Goal: Task Accomplishment & Management: Use online tool/utility

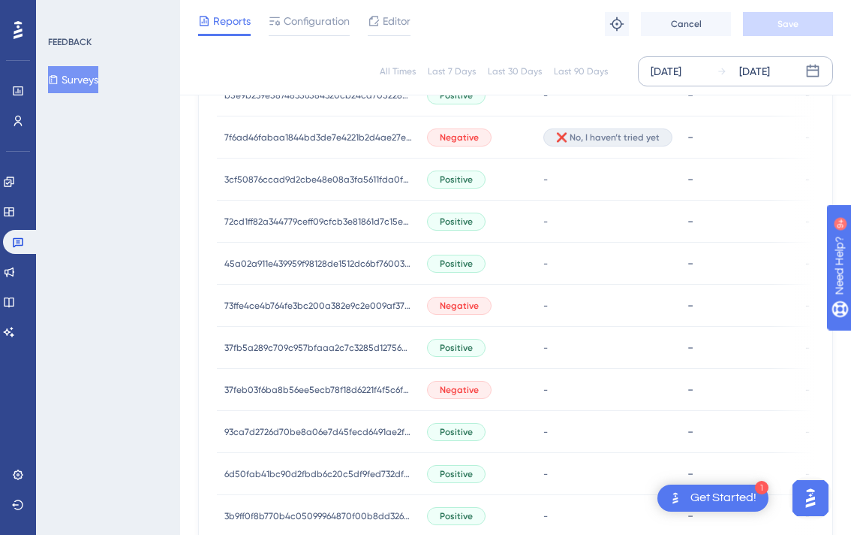
click at [760, 70] on div "Aug 12 2025" at bounding box center [755, 71] width 31 height 18
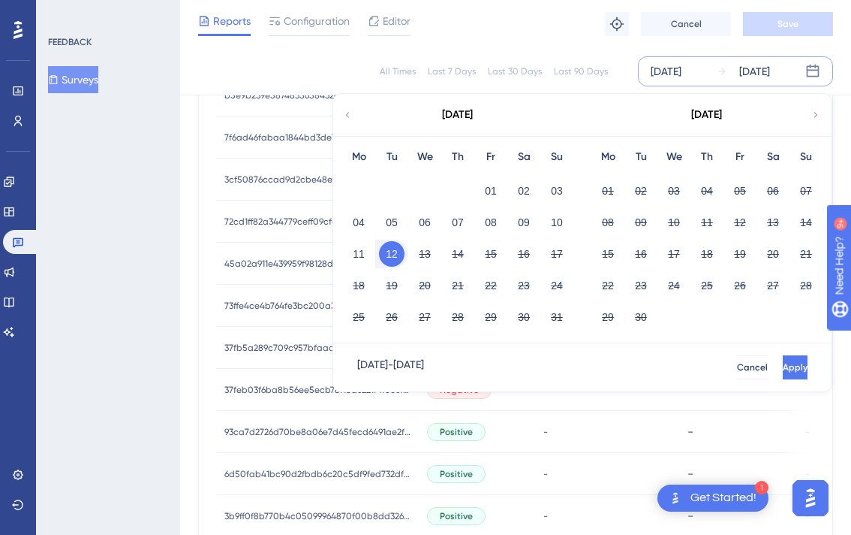
click at [391, 252] on button "12" at bounding box center [392, 254] width 26 height 26
click at [782, 369] on span "Apply" at bounding box center [794, 367] width 25 height 12
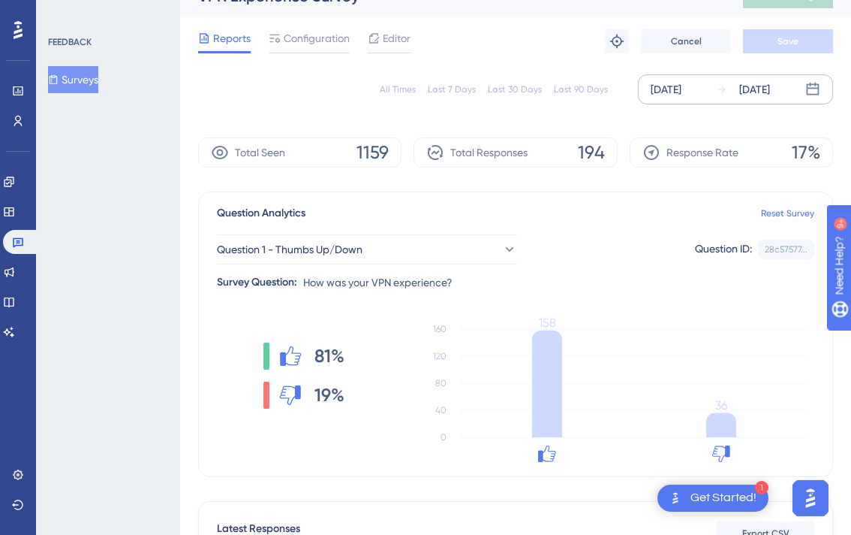
scroll to position [28, 0]
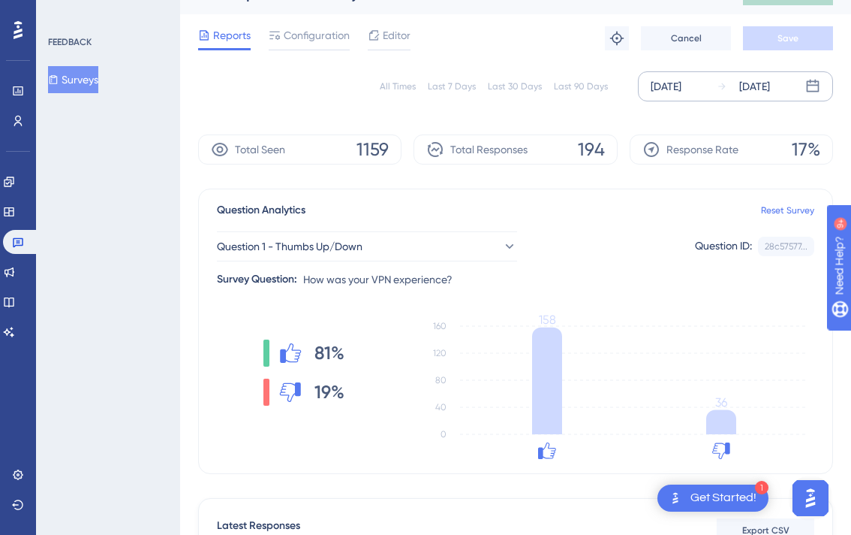
click at [764, 92] on div "Aug 12 2025" at bounding box center [755, 86] width 31 height 18
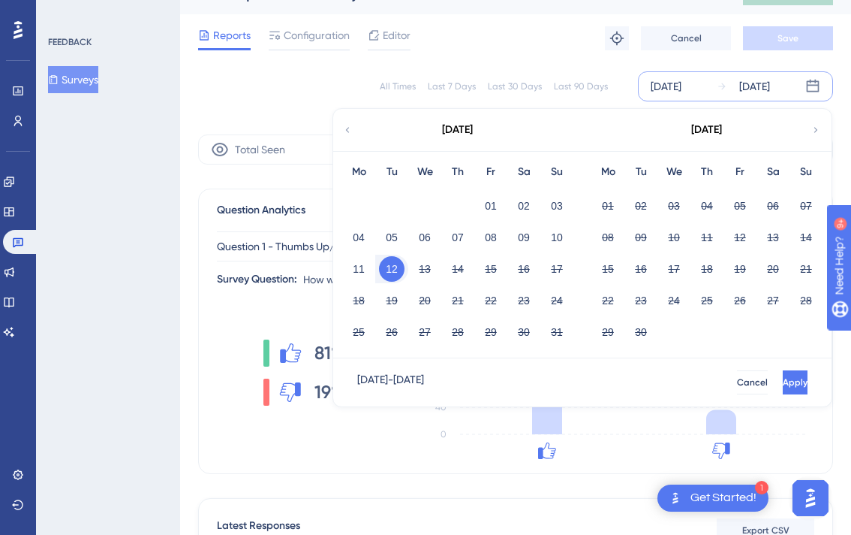
click at [398, 270] on button "12" at bounding box center [392, 269] width 26 height 26
click at [429, 265] on button "13" at bounding box center [425, 269] width 26 height 26
click at [780, 374] on button "Apply" at bounding box center [794, 382] width 28 height 24
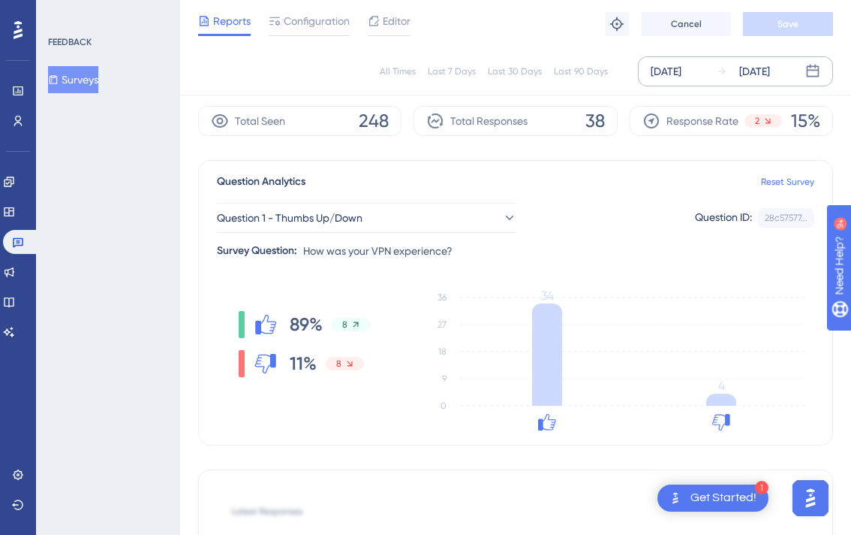
scroll to position [62, 0]
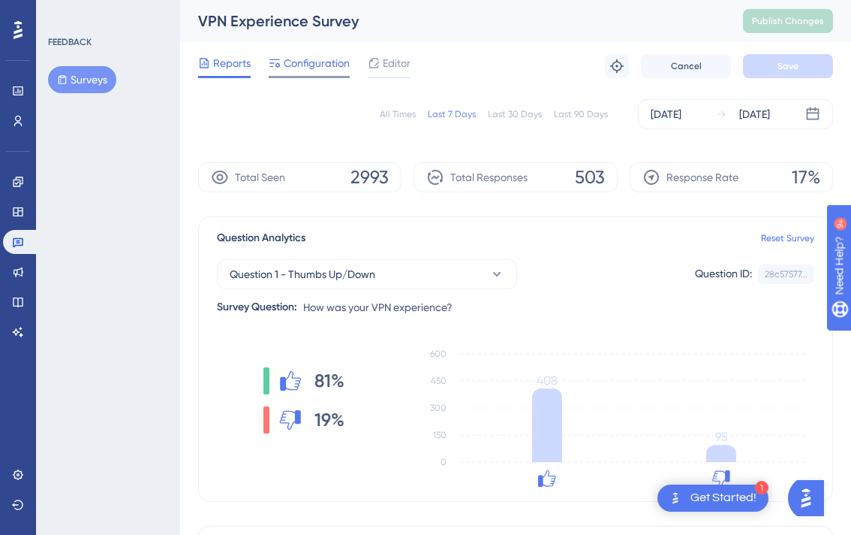
click at [323, 64] on span "Configuration" at bounding box center [317, 63] width 66 height 18
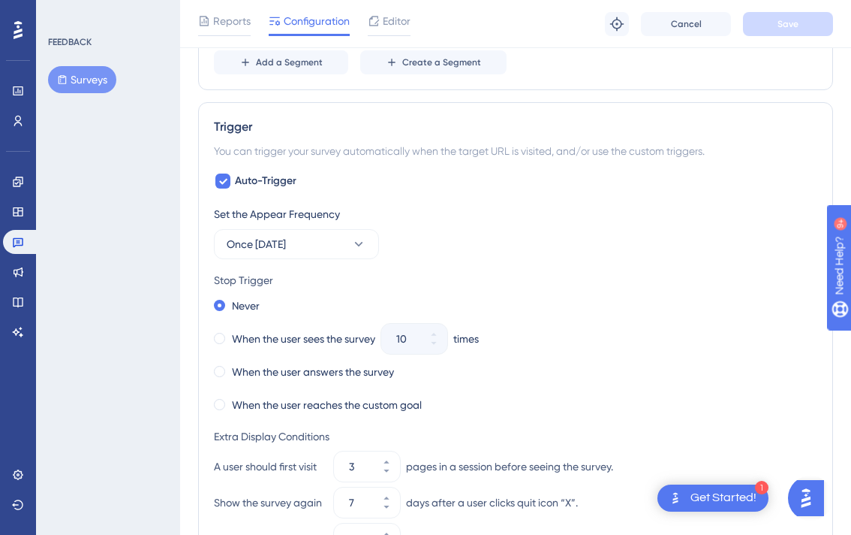
scroll to position [446, 0]
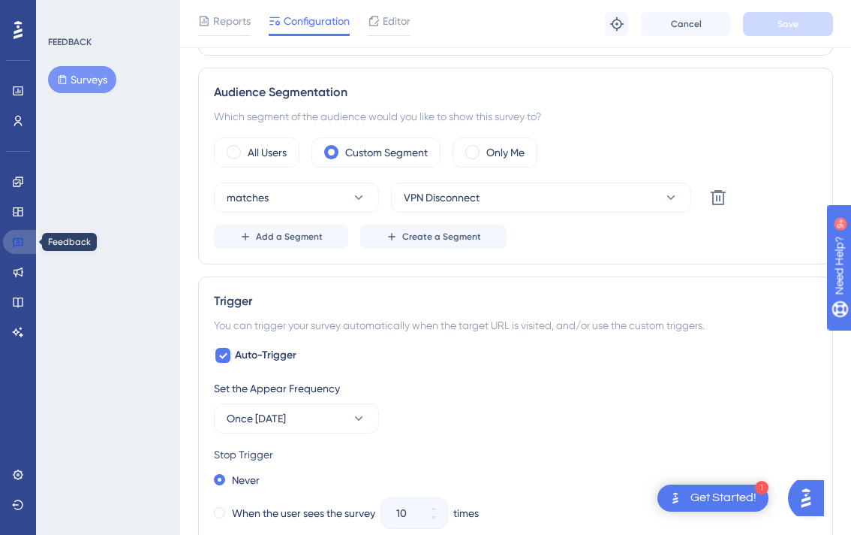
click at [21, 233] on link at bounding box center [21, 242] width 36 height 24
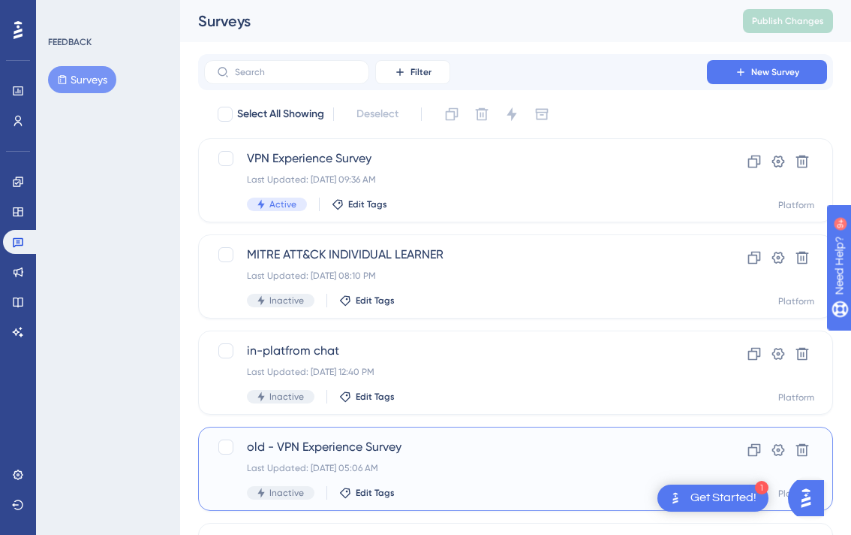
click at [303, 450] on span "old - VPN Experience Survey" at bounding box center [455, 447] width 417 height 18
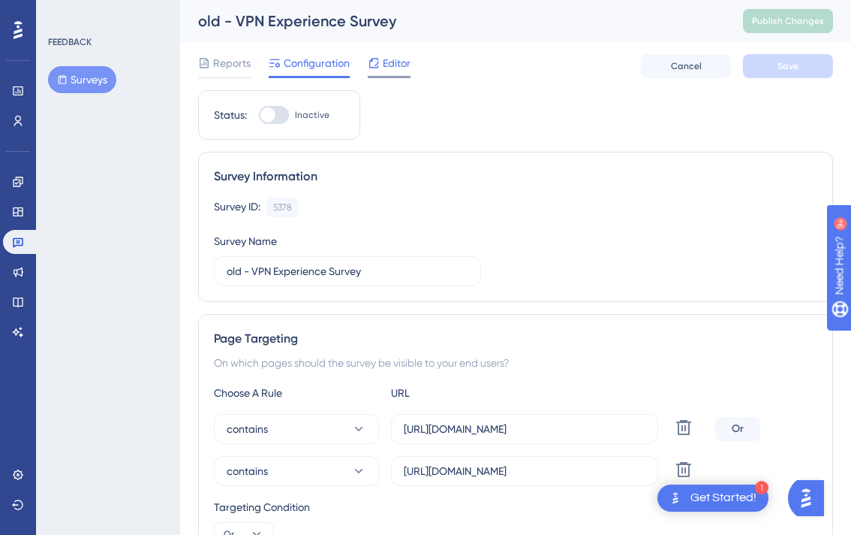
click at [386, 63] on span "Editor" at bounding box center [397, 63] width 28 height 18
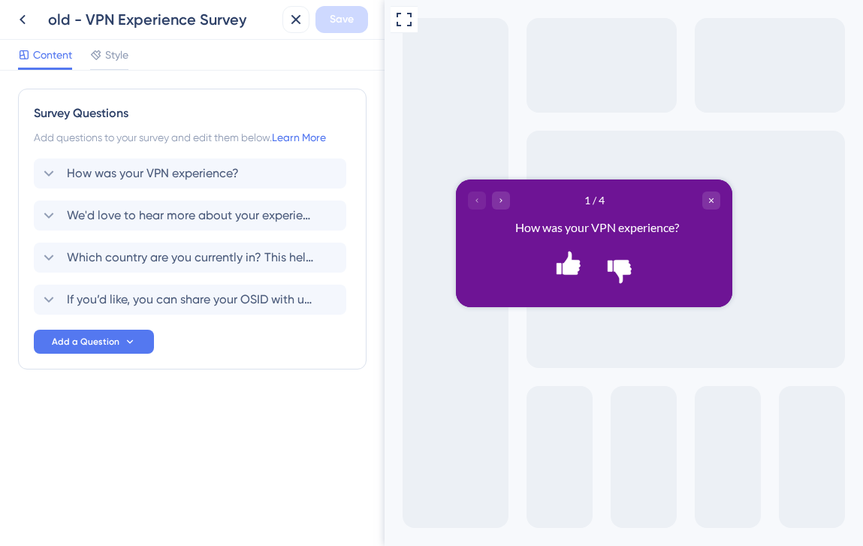
click at [37, 23] on div "old - VPN Experience Survey" at bounding box center [142, 19] width 267 height 27
click at [32, 22] on button at bounding box center [22, 19] width 27 height 27
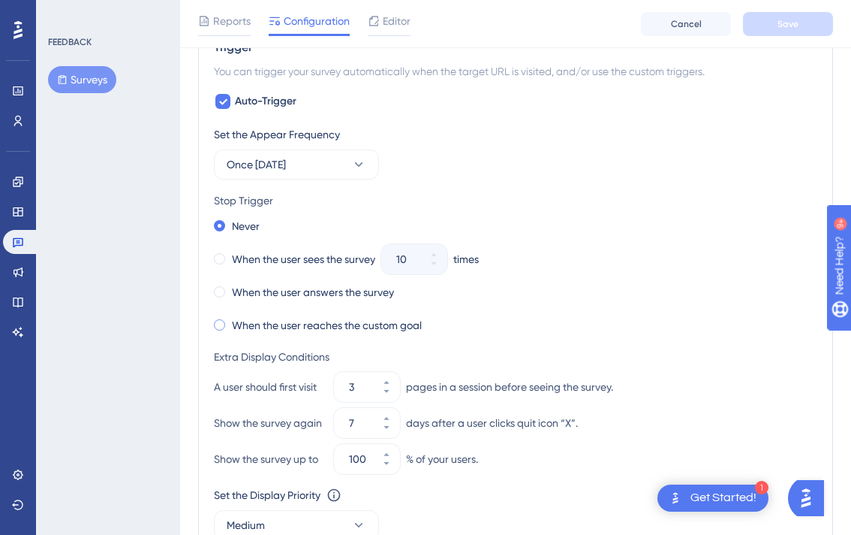
scroll to position [790, 0]
